Goal: Task Accomplishment & Management: Use online tool/utility

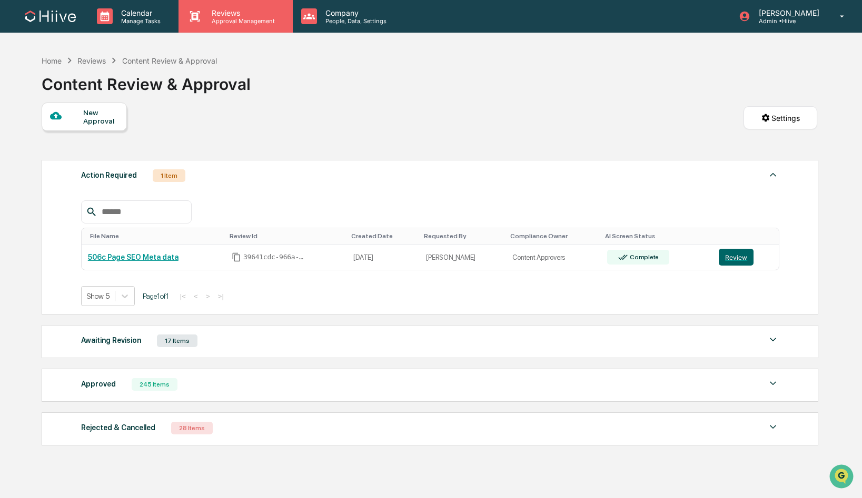
click at [232, 16] on p "Reviews" at bounding box center [241, 12] width 77 height 9
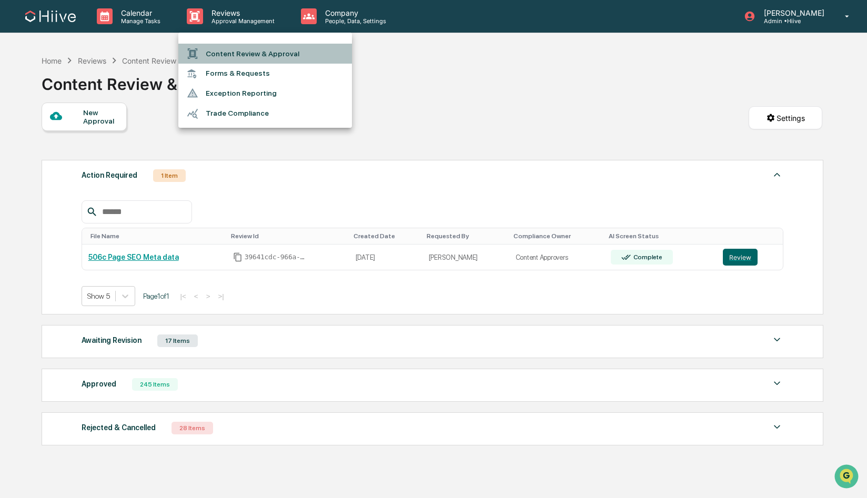
click at [233, 50] on li "Content Review & Approval" at bounding box center [265, 54] width 174 height 20
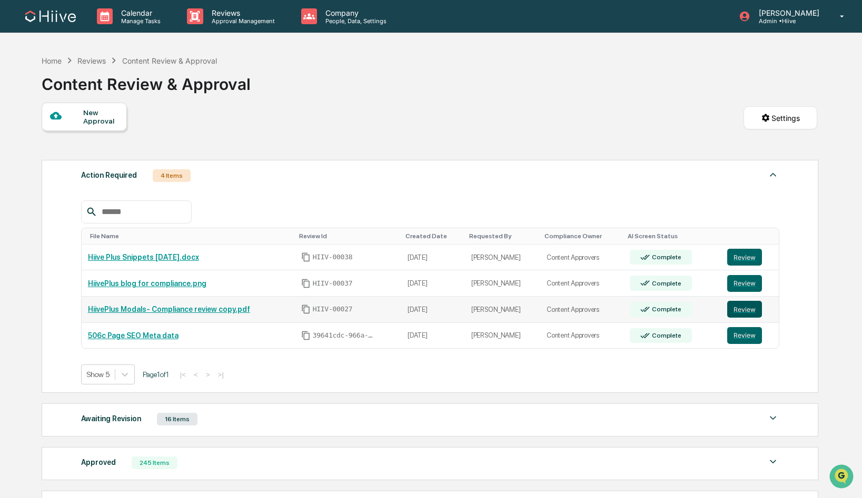
click at [740, 312] on button "Review" at bounding box center [744, 309] width 35 height 17
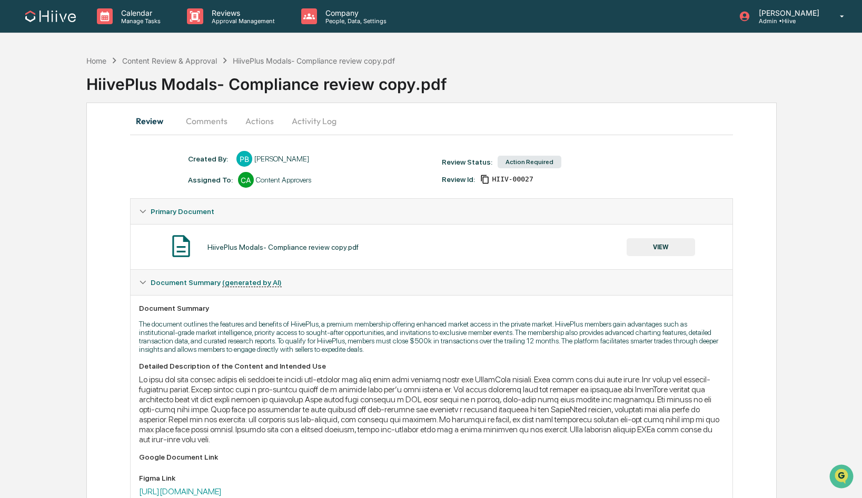
click at [224, 128] on button "Comments" at bounding box center [206, 120] width 58 height 25
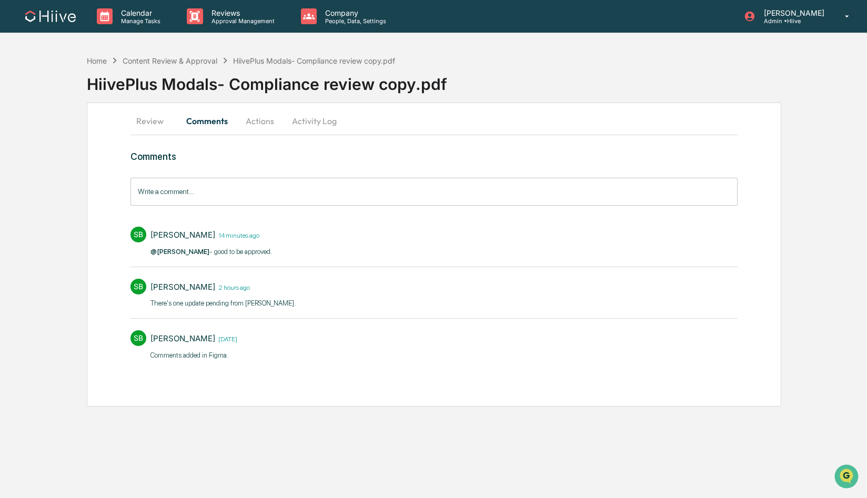
click at [259, 125] on button "Actions" at bounding box center [259, 120] width 47 height 25
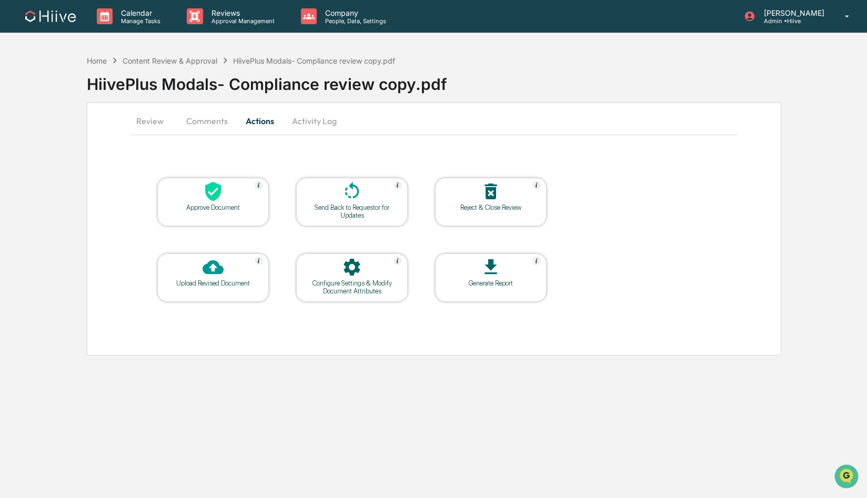
click at [206, 189] on icon at bounding box center [213, 191] width 16 height 19
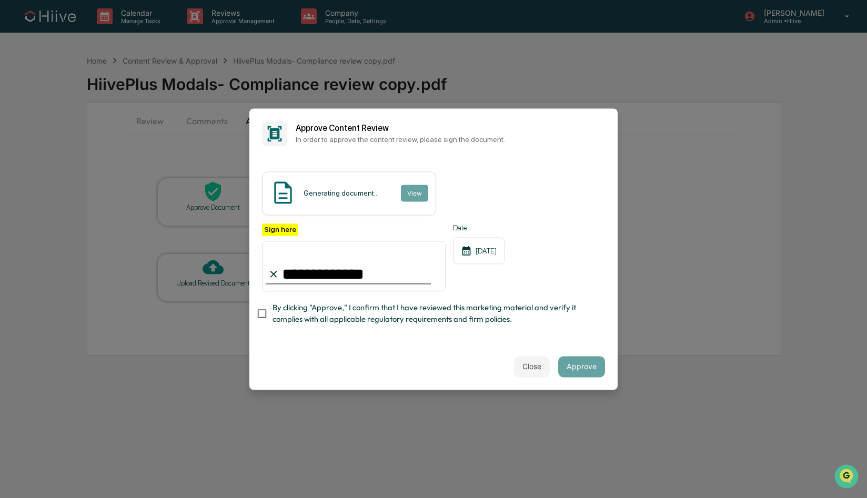
click at [0, 498] on com-1password-button at bounding box center [0, 498] width 0 height 0
drag, startPoint x: 344, startPoint y: 274, endPoint x: 264, endPoint y: 274, distance: 80.0
click at [264, 274] on input "**********" at bounding box center [354, 266] width 184 height 51
type input "**********"
click at [588, 370] on button "Approve" at bounding box center [581, 366] width 47 height 21
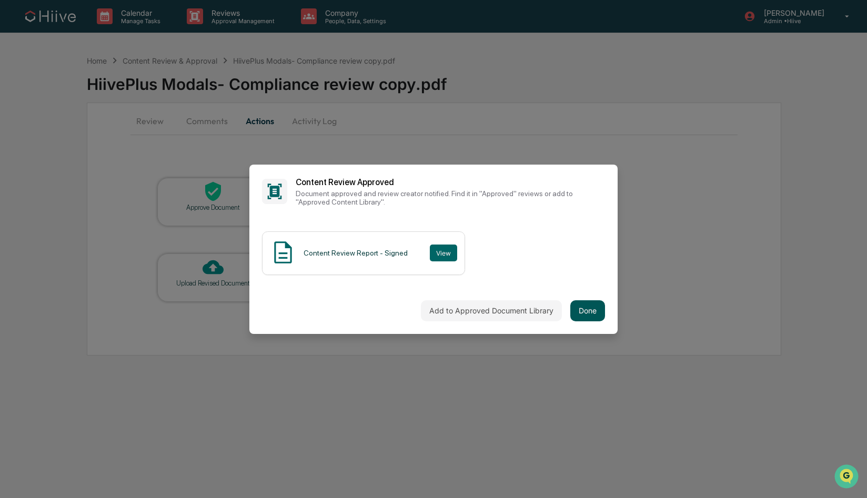
click at [583, 313] on button "Done" at bounding box center [588, 311] width 35 height 21
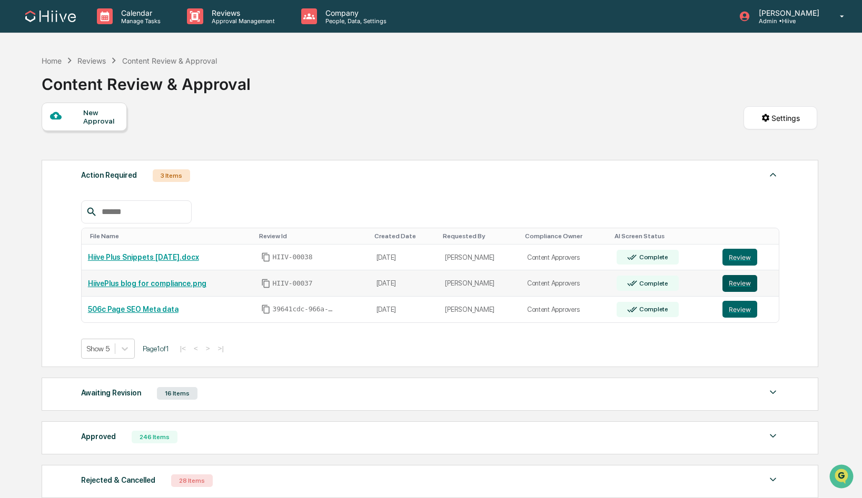
click at [741, 284] on button "Review" at bounding box center [739, 283] width 35 height 17
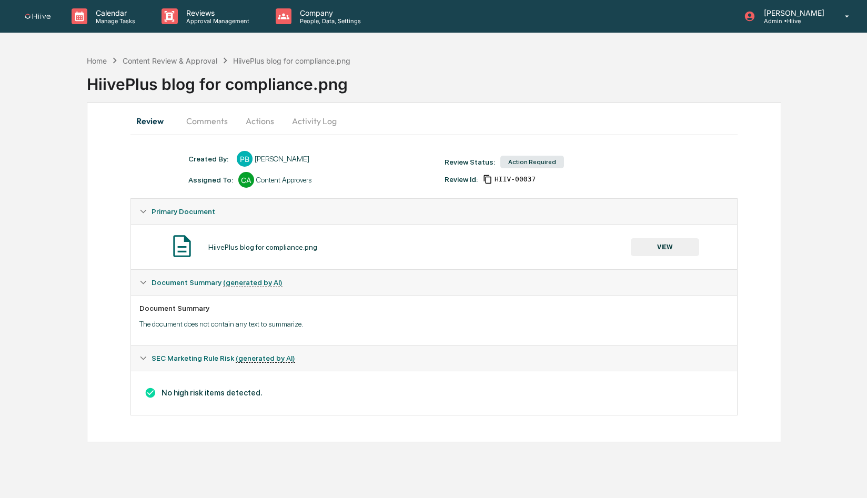
click at [256, 127] on button "Actions" at bounding box center [259, 120] width 47 height 25
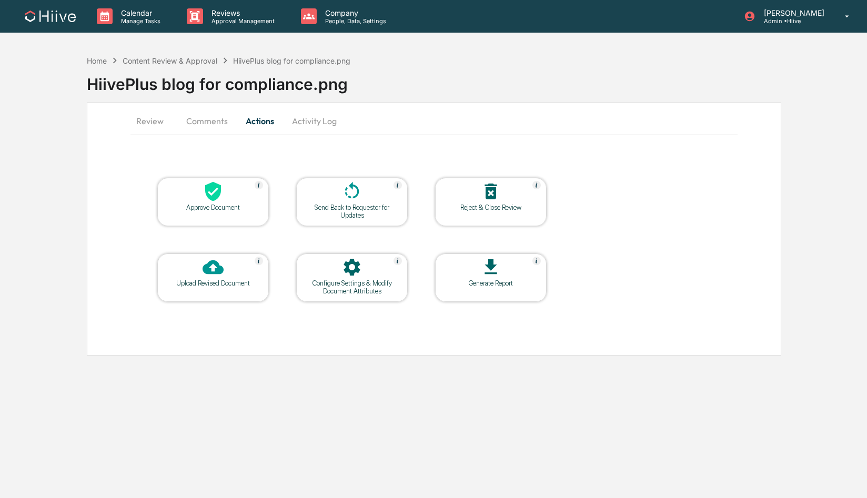
click at [218, 124] on button "Comments" at bounding box center [207, 120] width 58 height 25
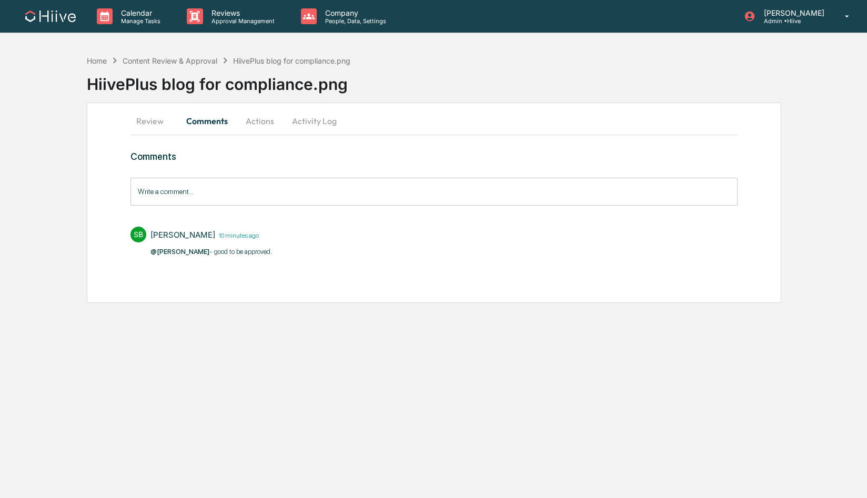
click at [262, 122] on button "Actions" at bounding box center [259, 120] width 47 height 25
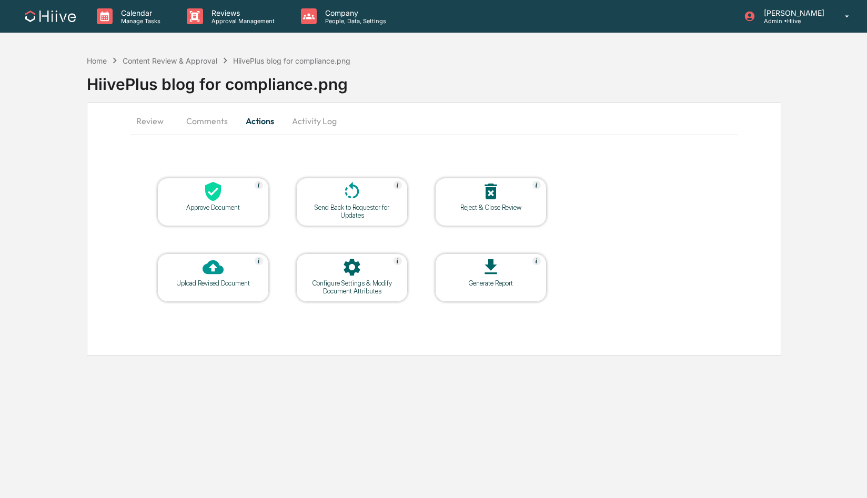
click at [222, 192] on icon at bounding box center [213, 191] width 21 height 21
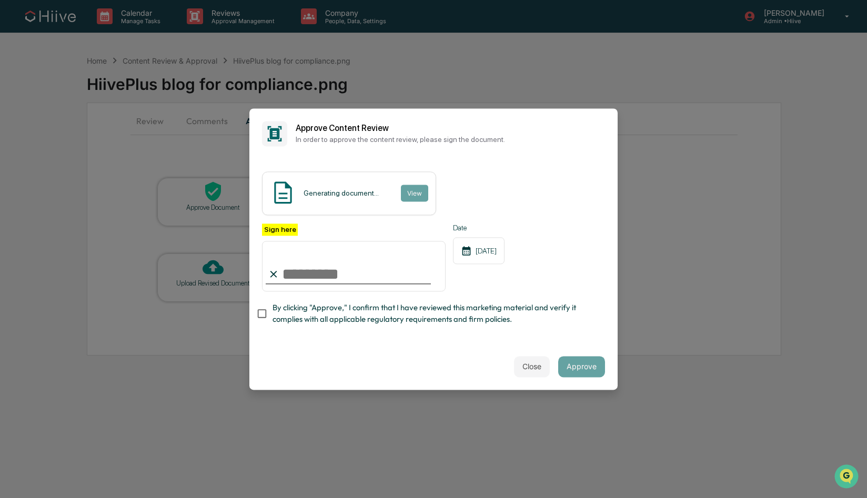
type input "**********"
click at [348, 313] on span "By clicking "Approve," I confirm that I have reviewed this marketing material a…" at bounding box center [435, 315] width 324 height 24
click at [574, 367] on button "Approve" at bounding box center [581, 366] width 47 height 21
